Goal: Task Accomplishment & Management: Use online tool/utility

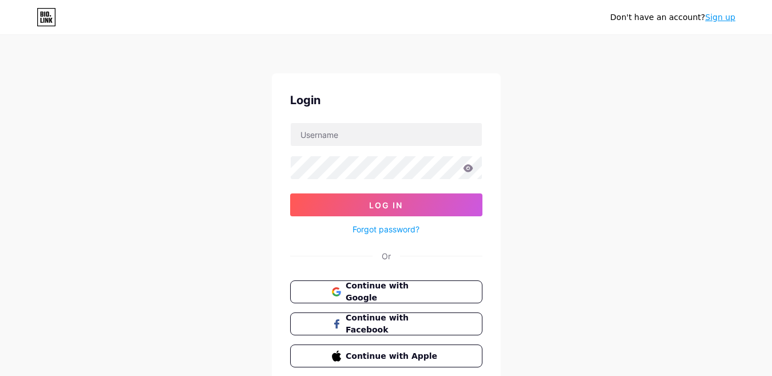
click at [391, 276] on div "Login Log In Forgot password? Or Continue with Google Continue with Facebook Co…" at bounding box center [386, 229] width 229 height 313
click at [399, 290] on span "Continue with Google" at bounding box center [393, 292] width 96 height 25
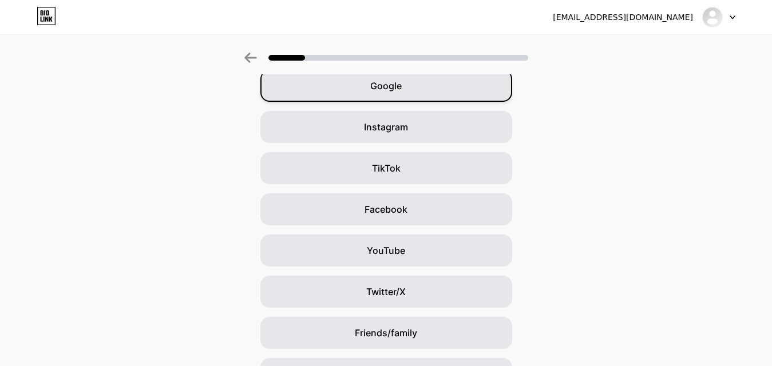
scroll to position [115, 0]
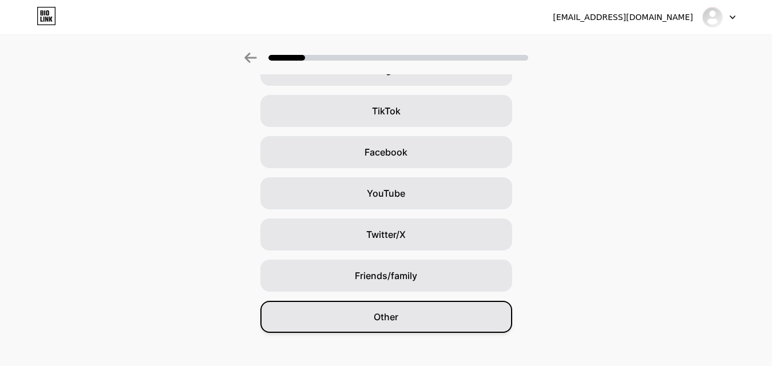
click at [427, 316] on div "Other" at bounding box center [387, 317] width 252 height 32
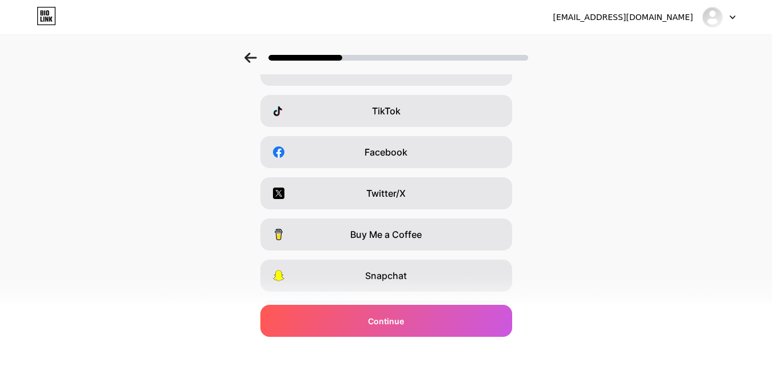
scroll to position [0, 0]
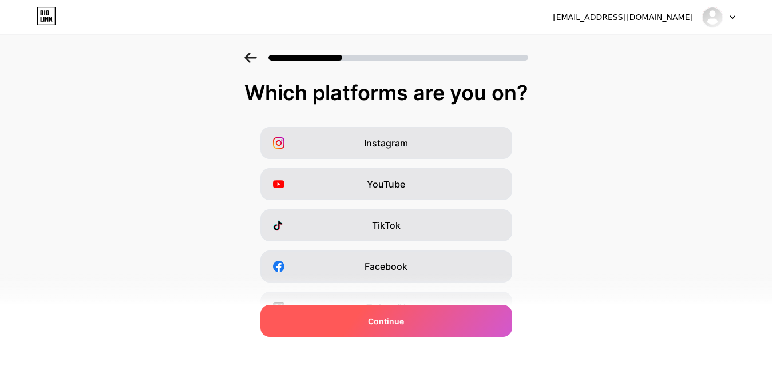
click at [436, 324] on div "Continue" at bounding box center [387, 321] width 252 height 32
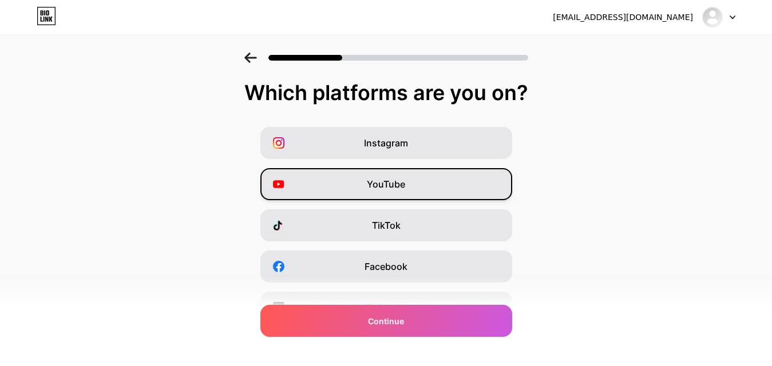
click at [414, 179] on div "YouTube" at bounding box center [387, 184] width 252 height 32
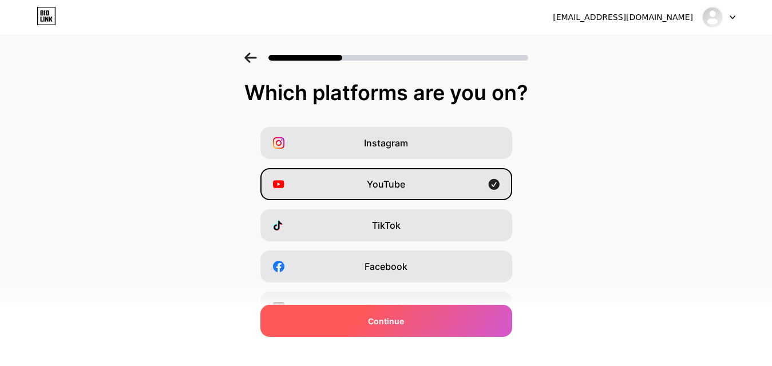
click at [421, 331] on div "Continue" at bounding box center [387, 321] width 252 height 32
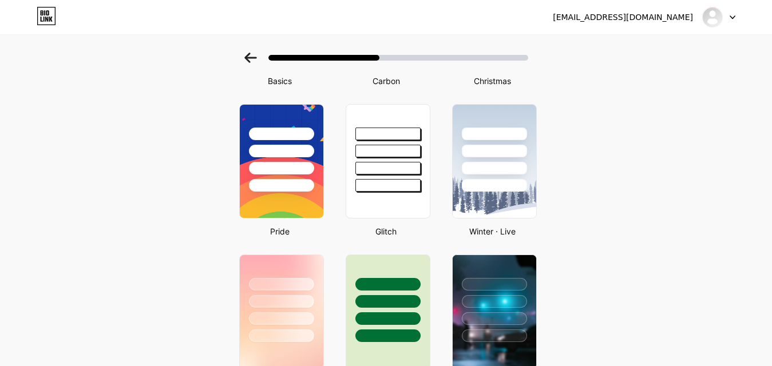
scroll to position [286, 0]
